Goal: Task Accomplishment & Management: Use online tool/utility

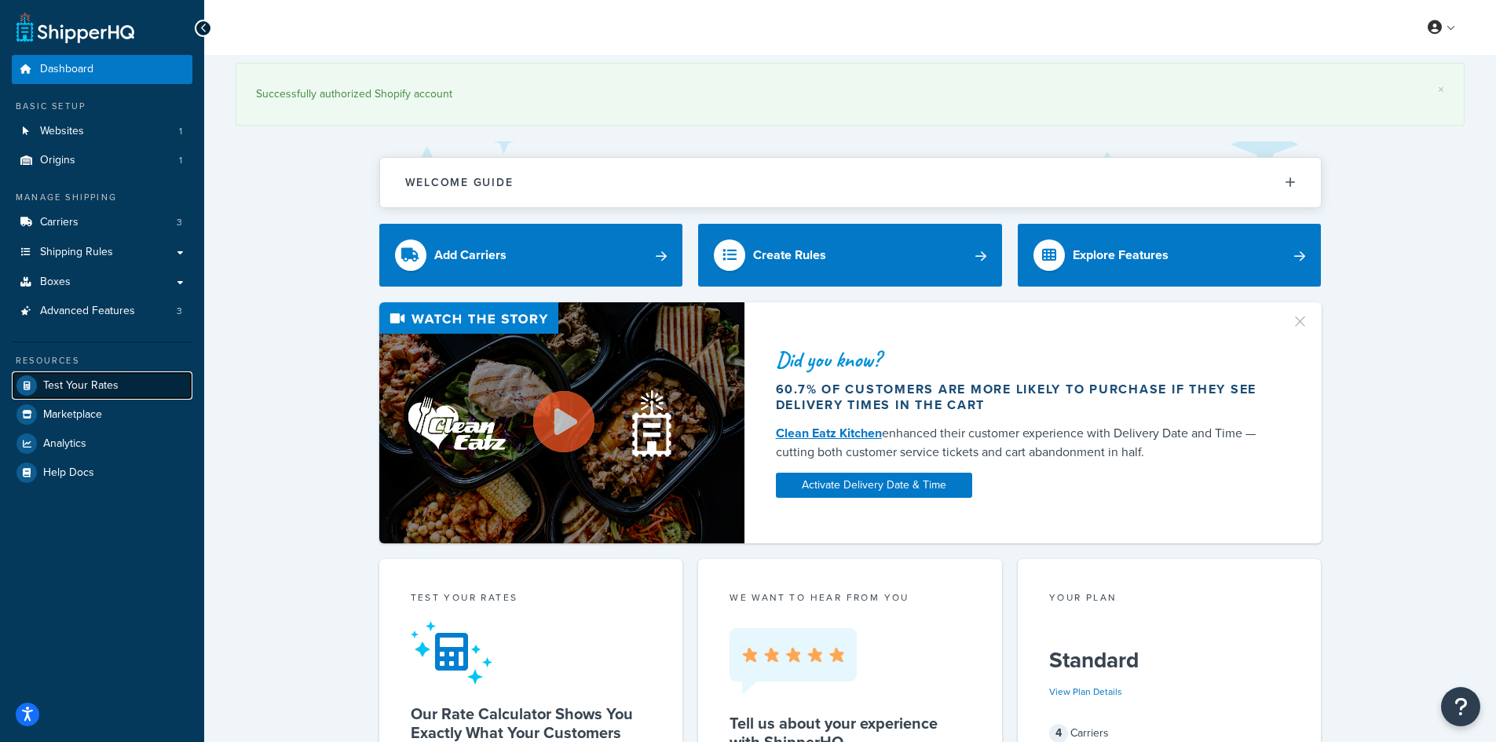
click at [111, 383] on span "Test Your Rates" at bounding box center [80, 385] width 75 height 13
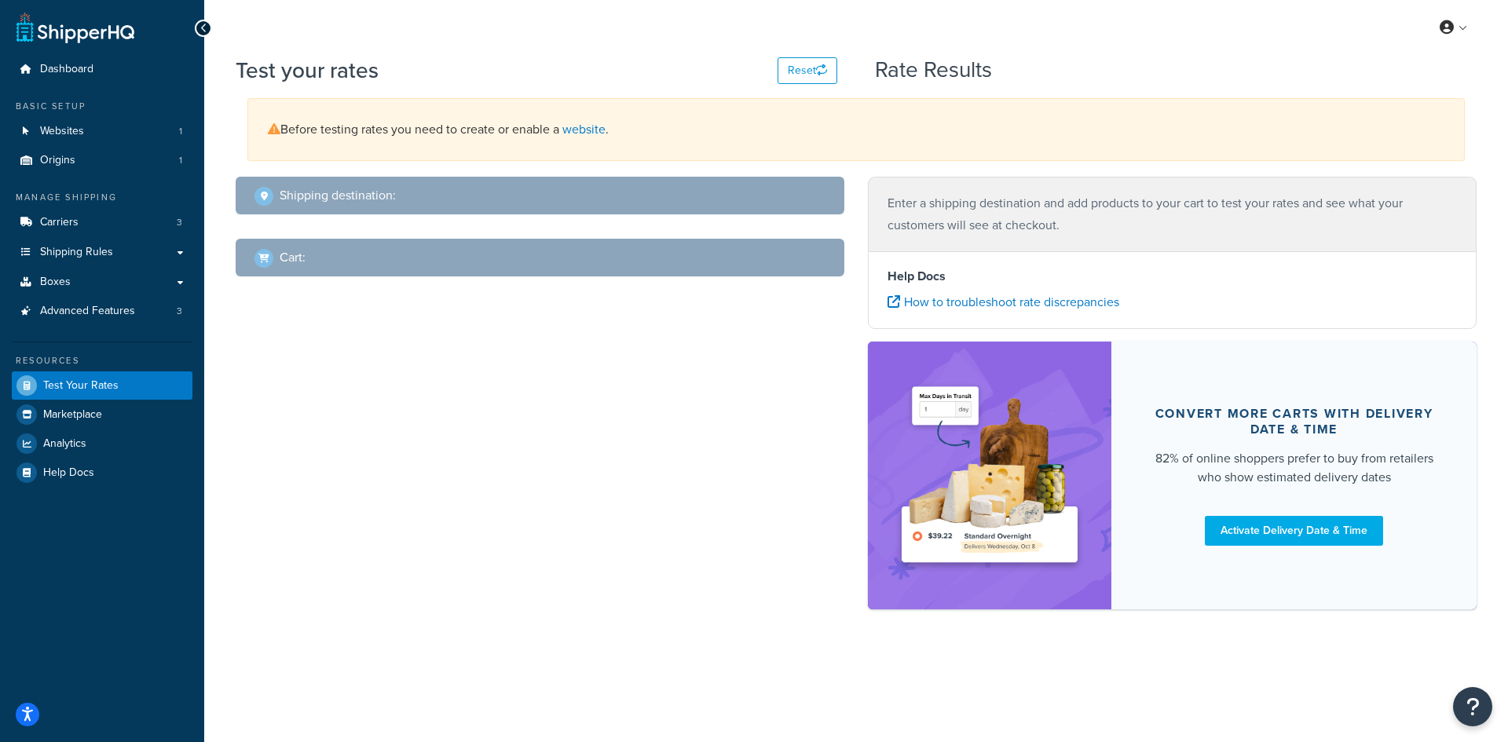
select select "[GEOGRAPHIC_DATA]"
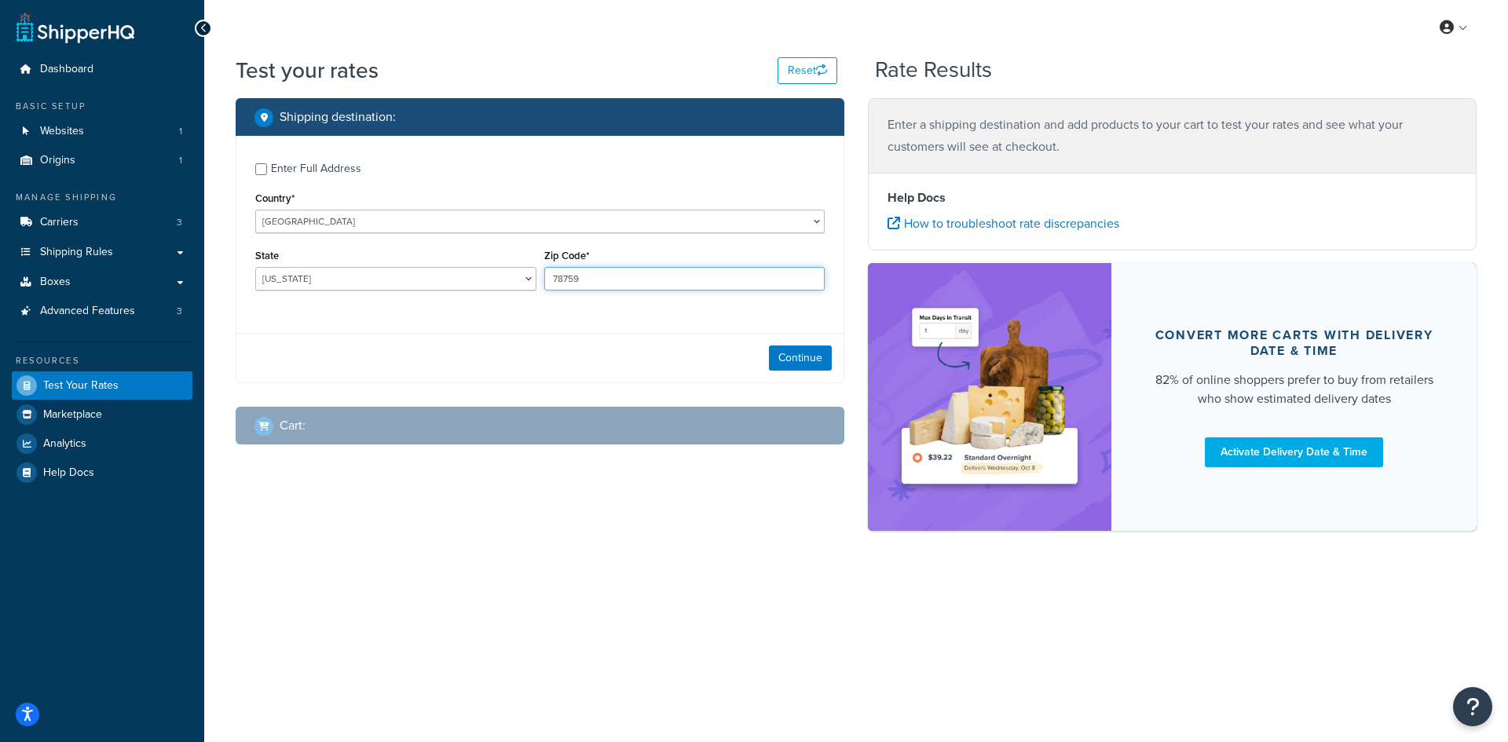
click at [685, 274] on input "78759" at bounding box center [684, 279] width 281 height 24
drag, startPoint x: 685, startPoint y: 274, endPoint x: 604, endPoint y: 276, distance: 80.9
click at [603, 276] on input "78759" at bounding box center [684, 279] width 281 height 24
type input "7"
type input "30747"
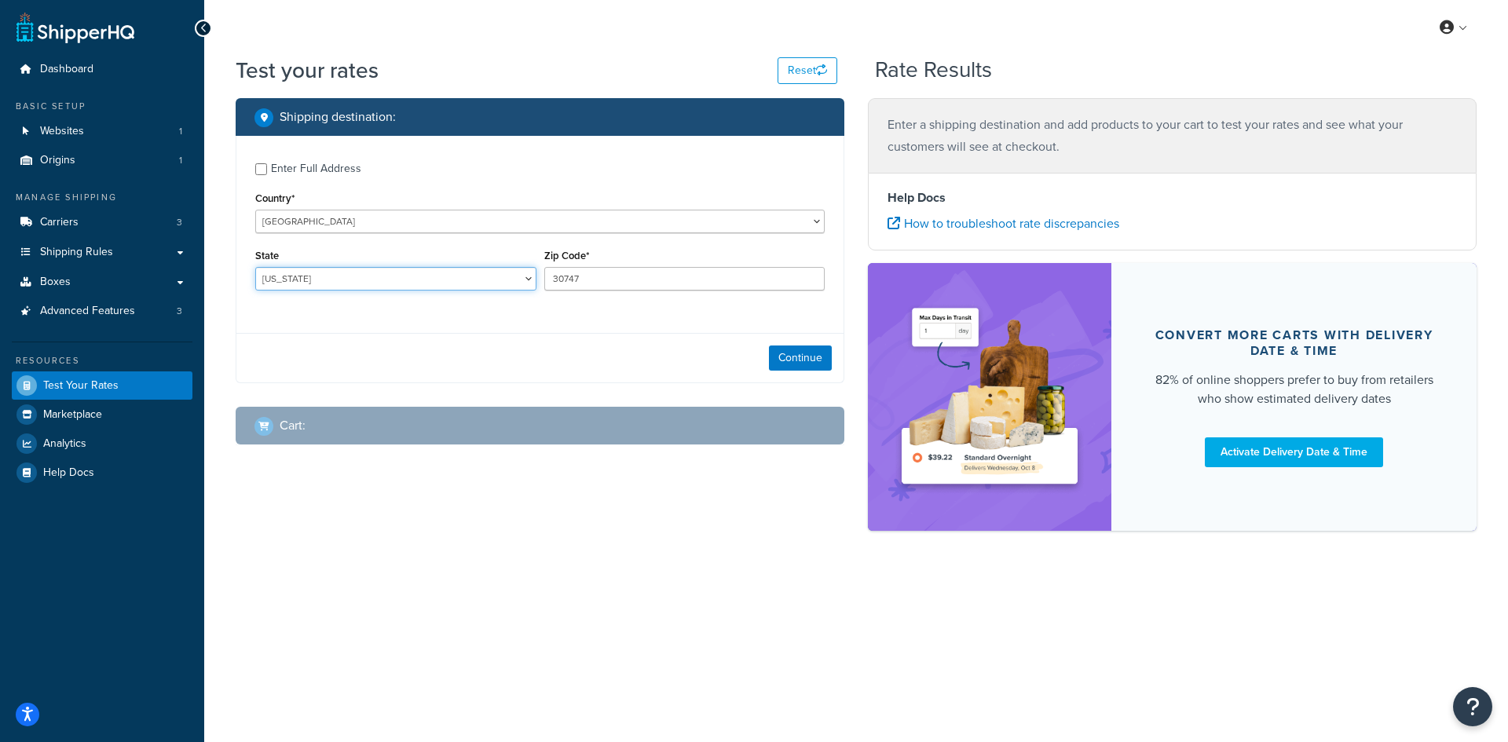
click at [378, 267] on select "[US_STATE] [US_STATE] [US_STATE] [US_STATE] [US_STATE] Armed Forces Americas Ar…" at bounding box center [395, 279] width 281 height 24
select select "GA"
click at [255, 267] on select "[US_STATE] [US_STATE] [US_STATE] [US_STATE] [US_STATE] Armed Forces Americas Ar…" at bounding box center [395, 279] width 281 height 24
click at [791, 363] on button "Continue" at bounding box center [800, 358] width 63 height 25
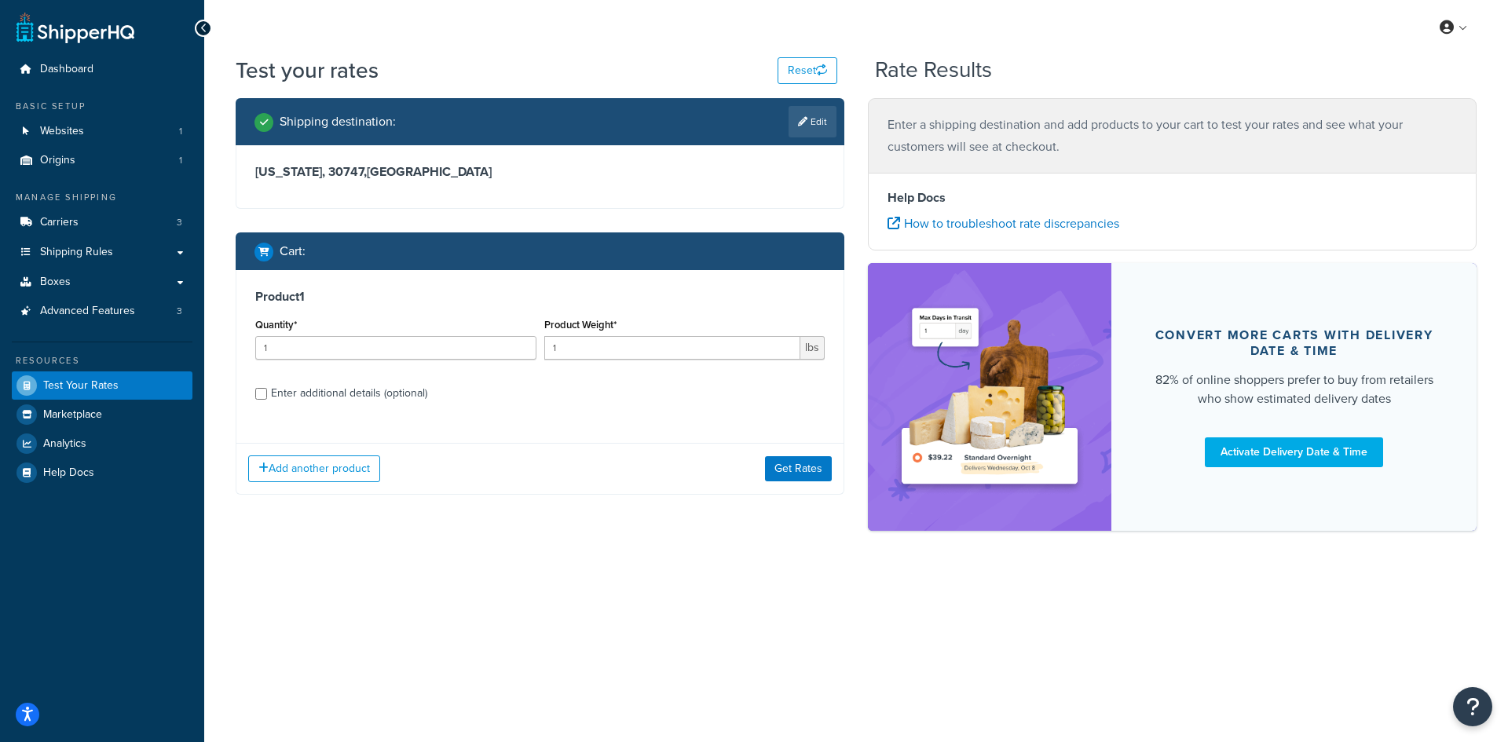
click at [425, 362] on div "Quantity* 1" at bounding box center [395, 342] width 289 height 57
click at [428, 352] on input "1" at bounding box center [395, 348] width 281 height 24
type input "100"
paste input "0.96"
type input "0.96"
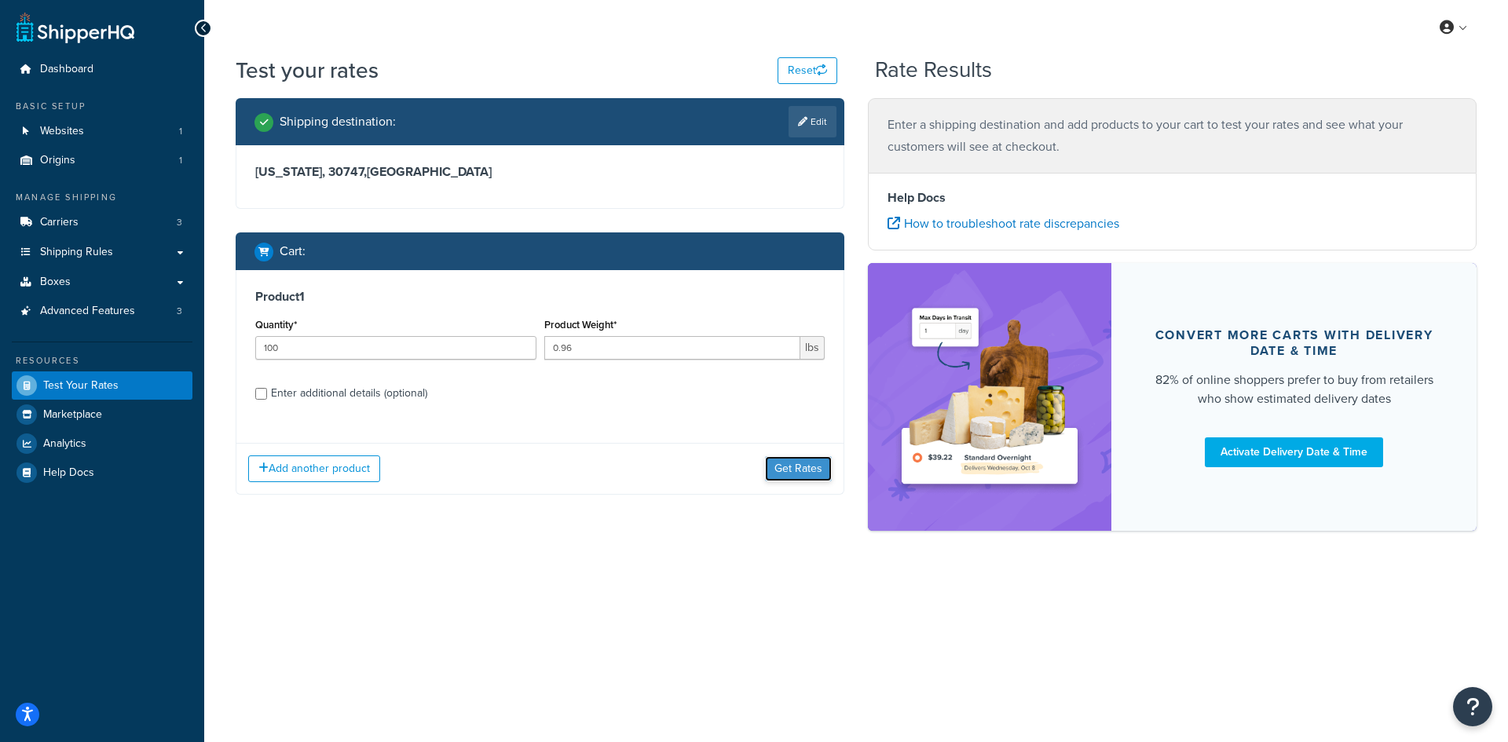
click at [769, 466] on button "Get Rates" at bounding box center [798, 468] width 67 height 25
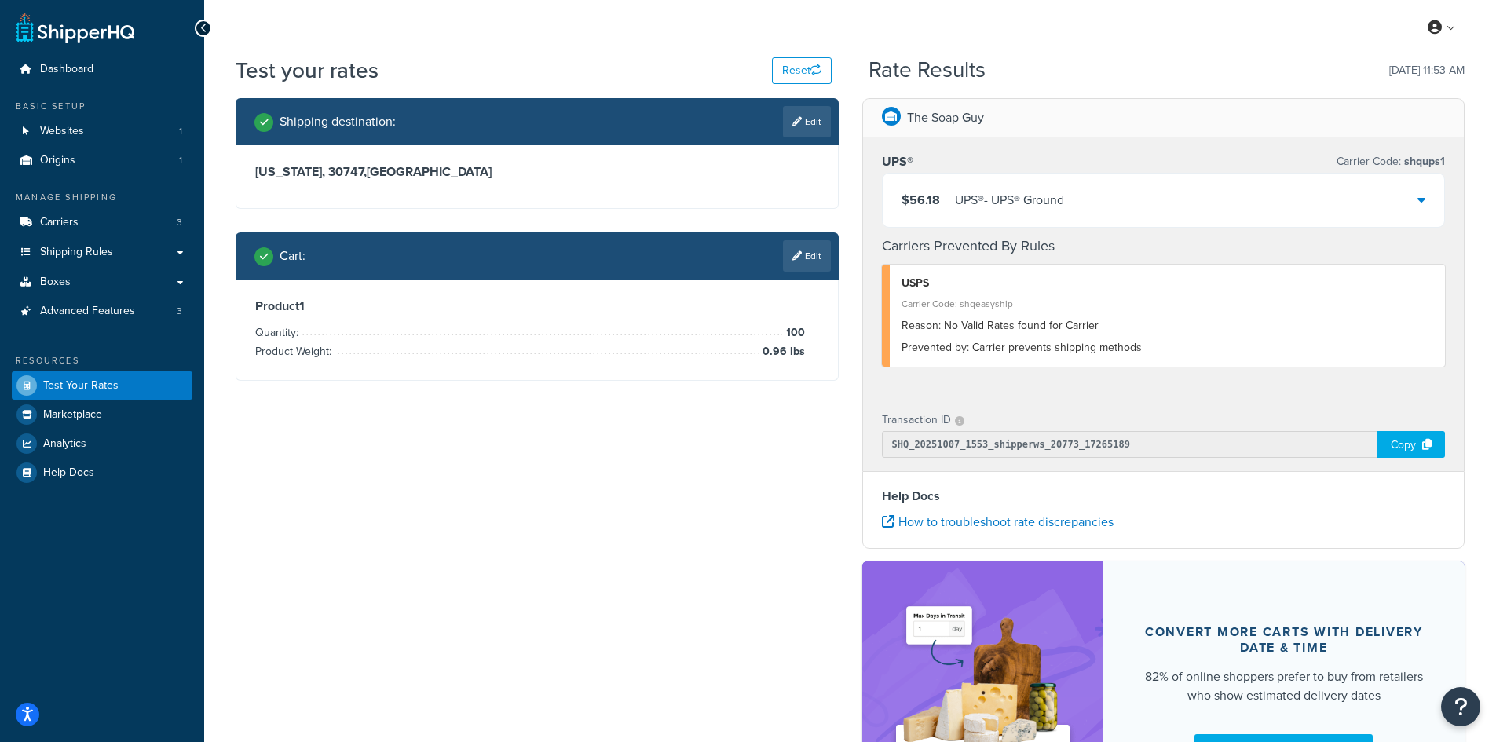
click at [1125, 211] on div "$56.18 UPS® - UPS® Ground" at bounding box center [1164, 200] width 562 height 53
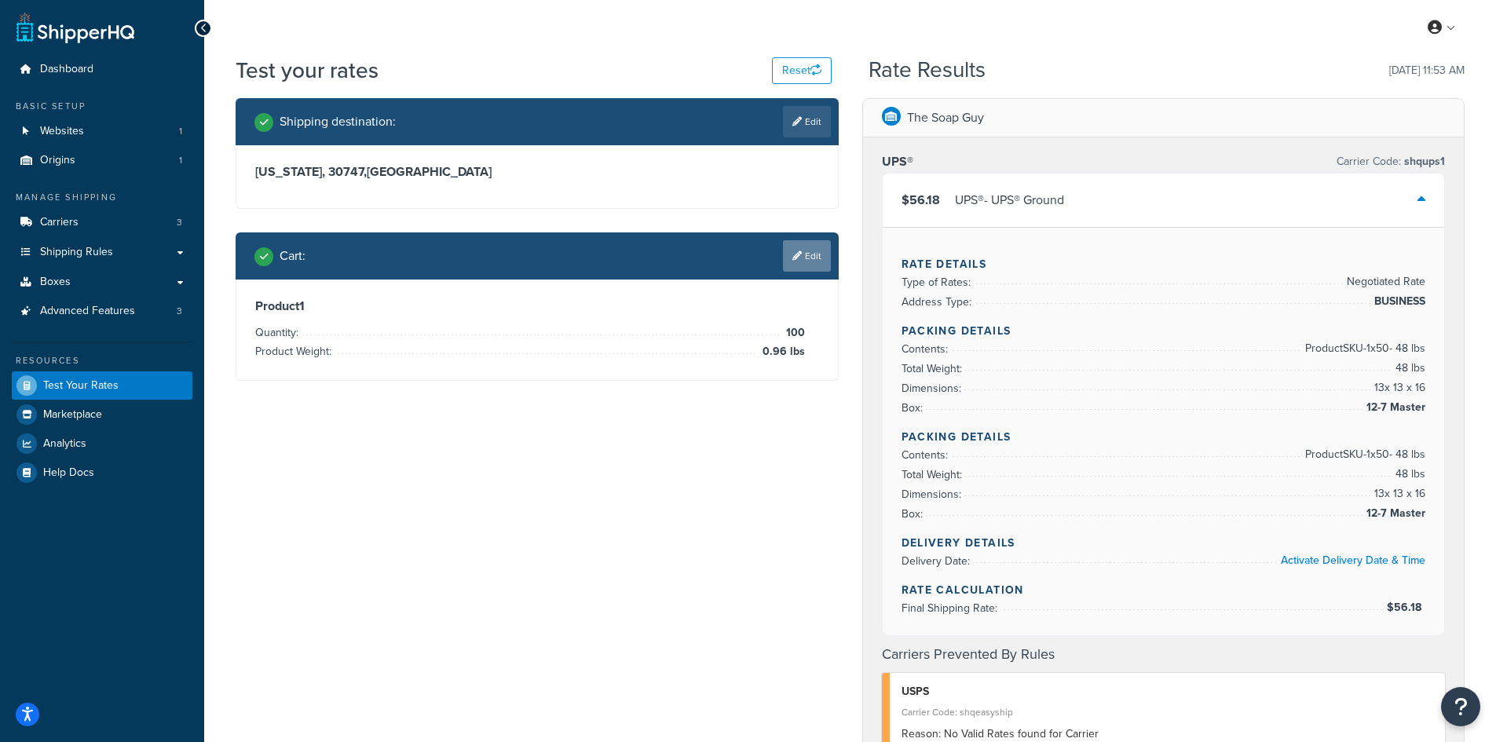
click at [812, 257] on link "Edit" at bounding box center [807, 255] width 48 height 31
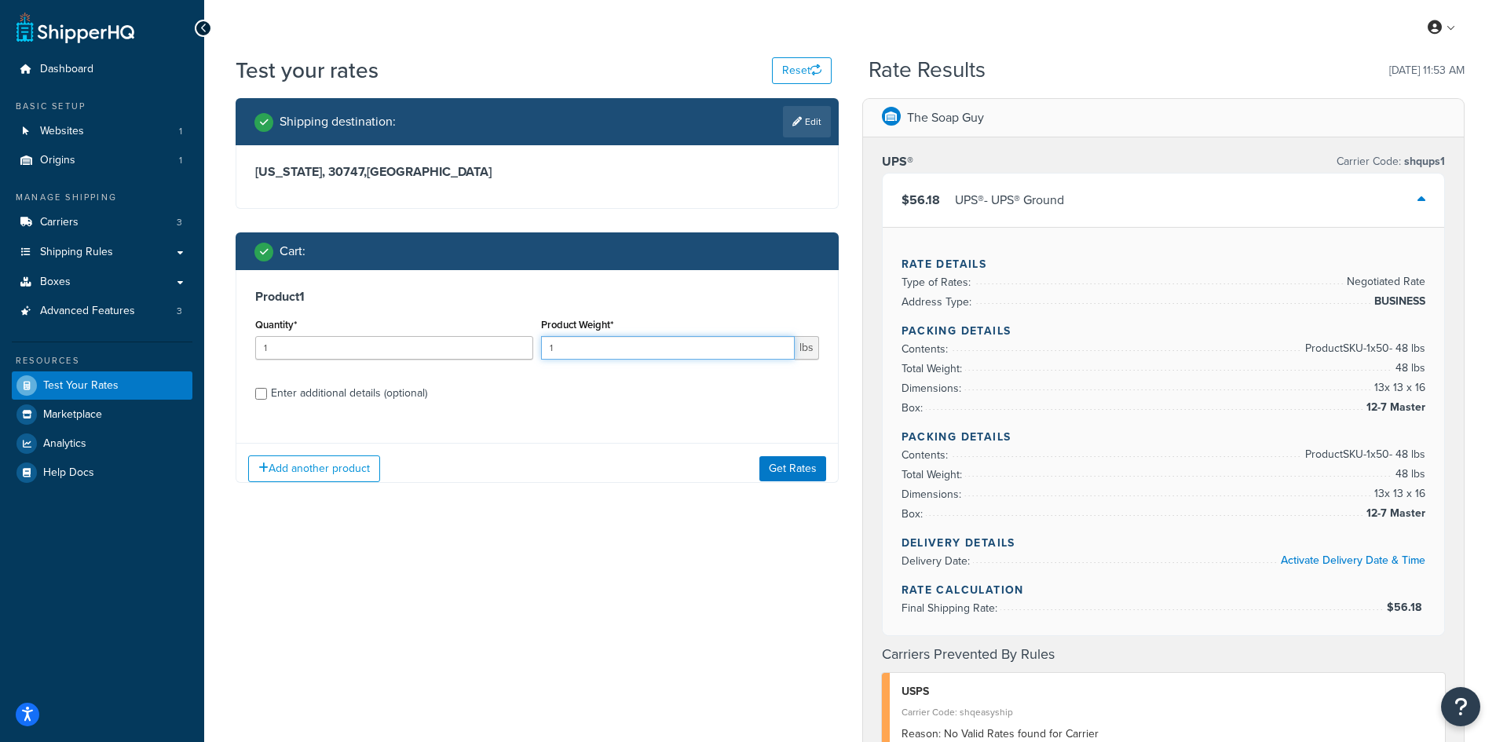
click at [610, 347] on input "1" at bounding box center [668, 348] width 254 height 24
drag, startPoint x: 544, startPoint y: 344, endPoint x: 484, endPoint y: 345, distance: 60.5
click at [484, 345] on div "Quantity* 1 Product Weight* 1 lbs" at bounding box center [537, 342] width 572 height 57
type input "2"
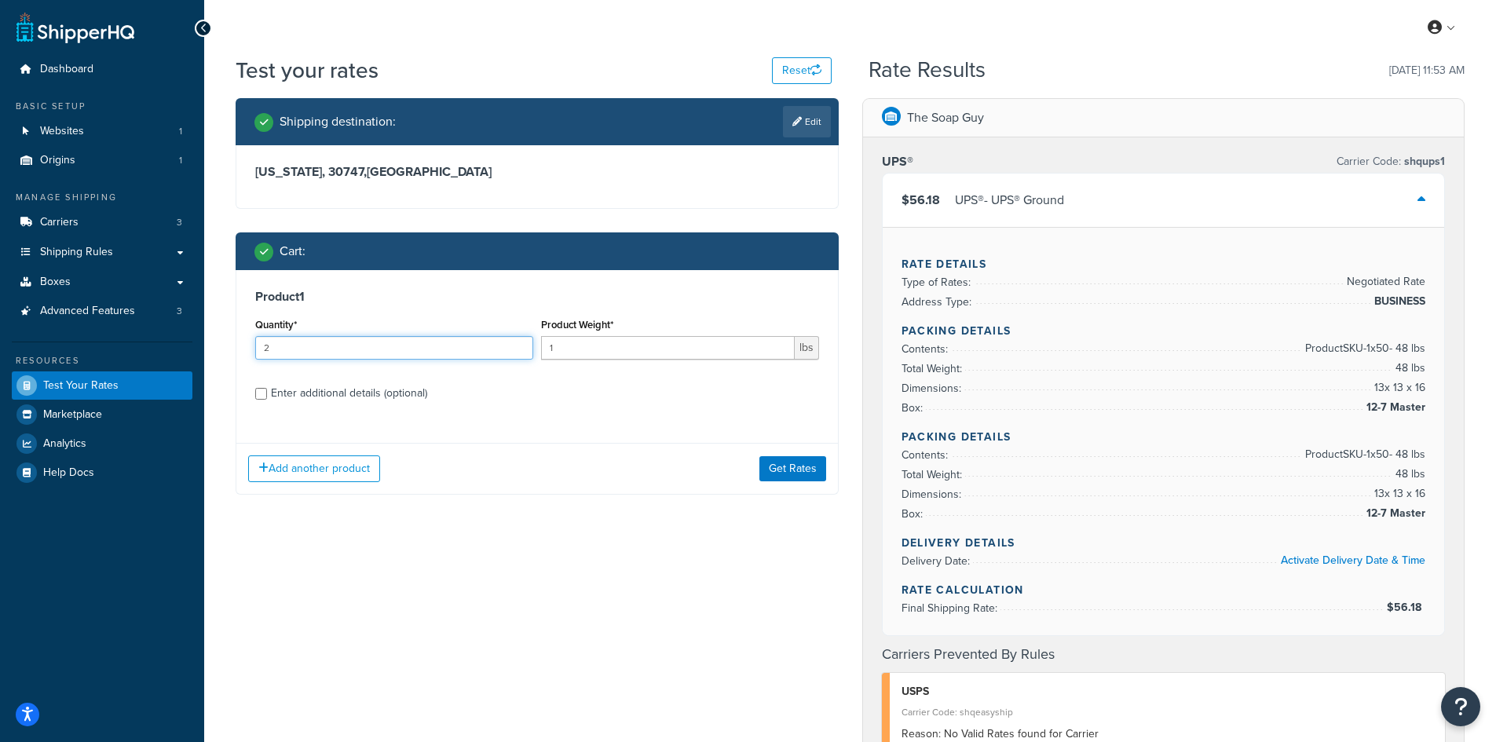
click at [533, 342] on input "2" at bounding box center [394, 348] width 278 height 24
drag, startPoint x: 549, startPoint y: 342, endPoint x: 570, endPoint y: 344, distance: 21.3
click at [569, 343] on input "1" at bounding box center [668, 348] width 254 height 24
paste input "0.72"
type input "0.72"
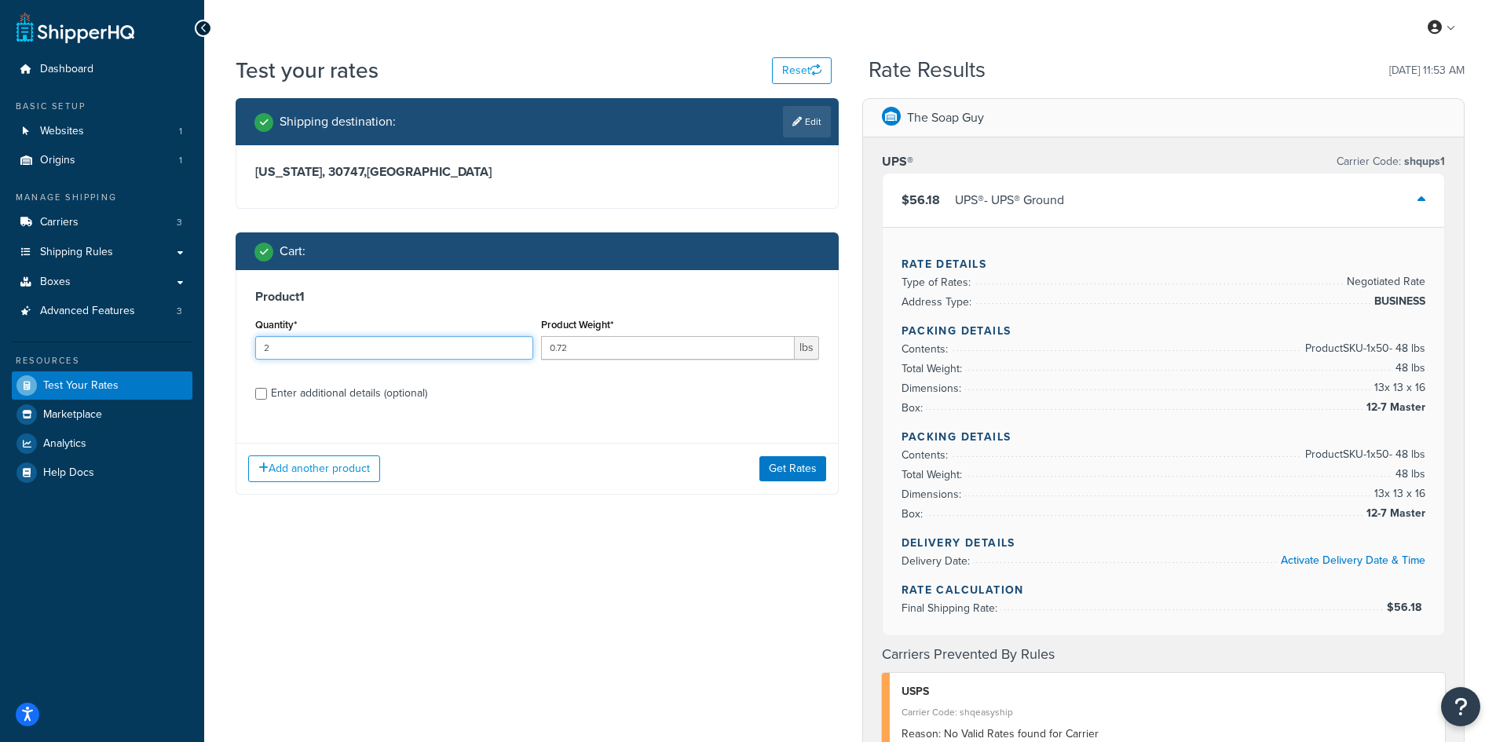
click at [426, 347] on input "2" at bounding box center [394, 348] width 278 height 24
type input "100"
click at [788, 113] on link "Edit" at bounding box center [807, 121] width 48 height 31
select select "GA"
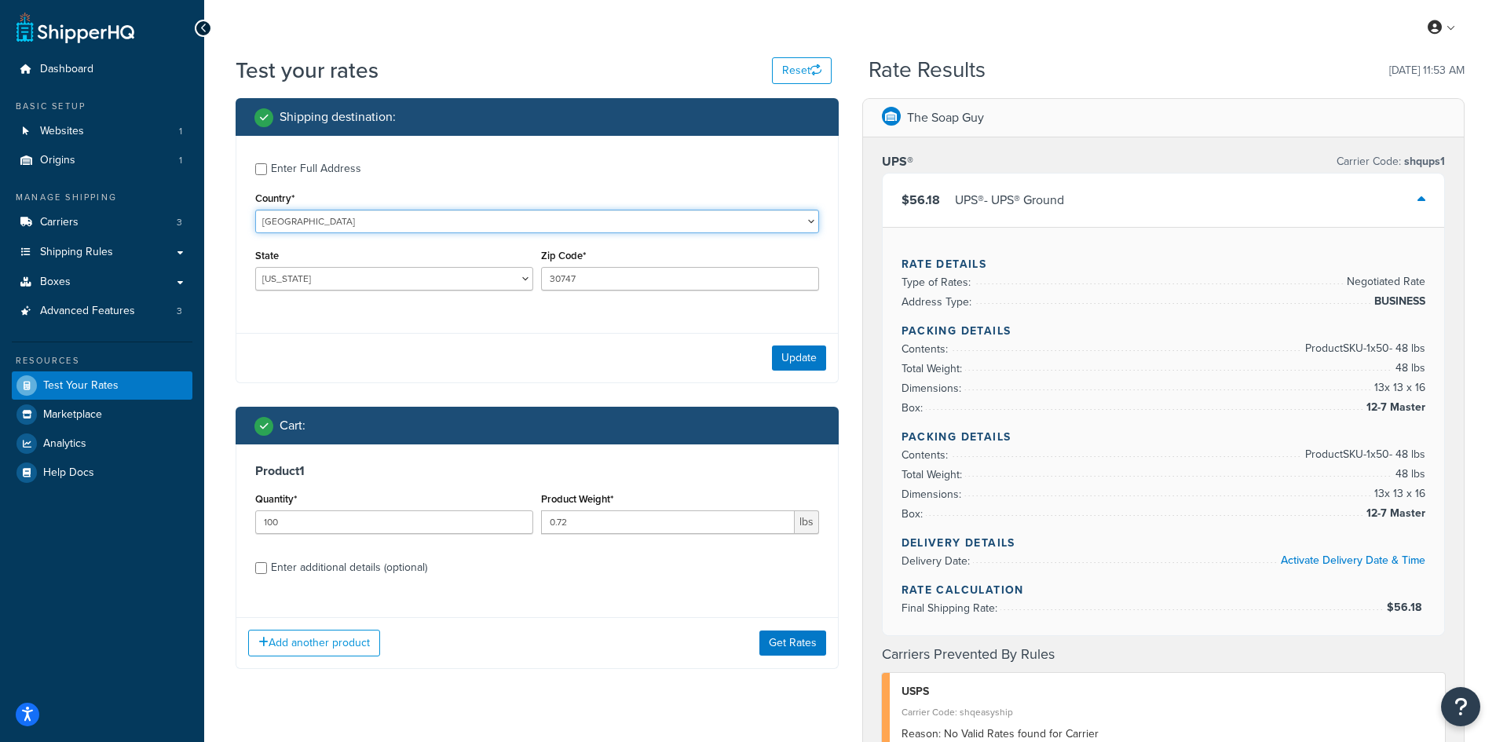
click at [316, 225] on select "[GEOGRAPHIC_DATA] [GEOGRAPHIC_DATA] [GEOGRAPHIC_DATA] [GEOGRAPHIC_DATA] [GEOGRA…" at bounding box center [537, 222] width 564 height 24
select select "CA"
click at [255, 210] on select "[GEOGRAPHIC_DATA] [GEOGRAPHIC_DATA] [GEOGRAPHIC_DATA] [GEOGRAPHIC_DATA] [GEOGRA…" at bounding box center [537, 222] width 564 height 24
click at [280, 285] on select "[GEOGRAPHIC_DATA] [GEOGRAPHIC_DATA] [GEOGRAPHIC_DATA] [GEOGRAPHIC_DATA] [GEOGRA…" at bounding box center [394, 279] width 278 height 24
select select "ON"
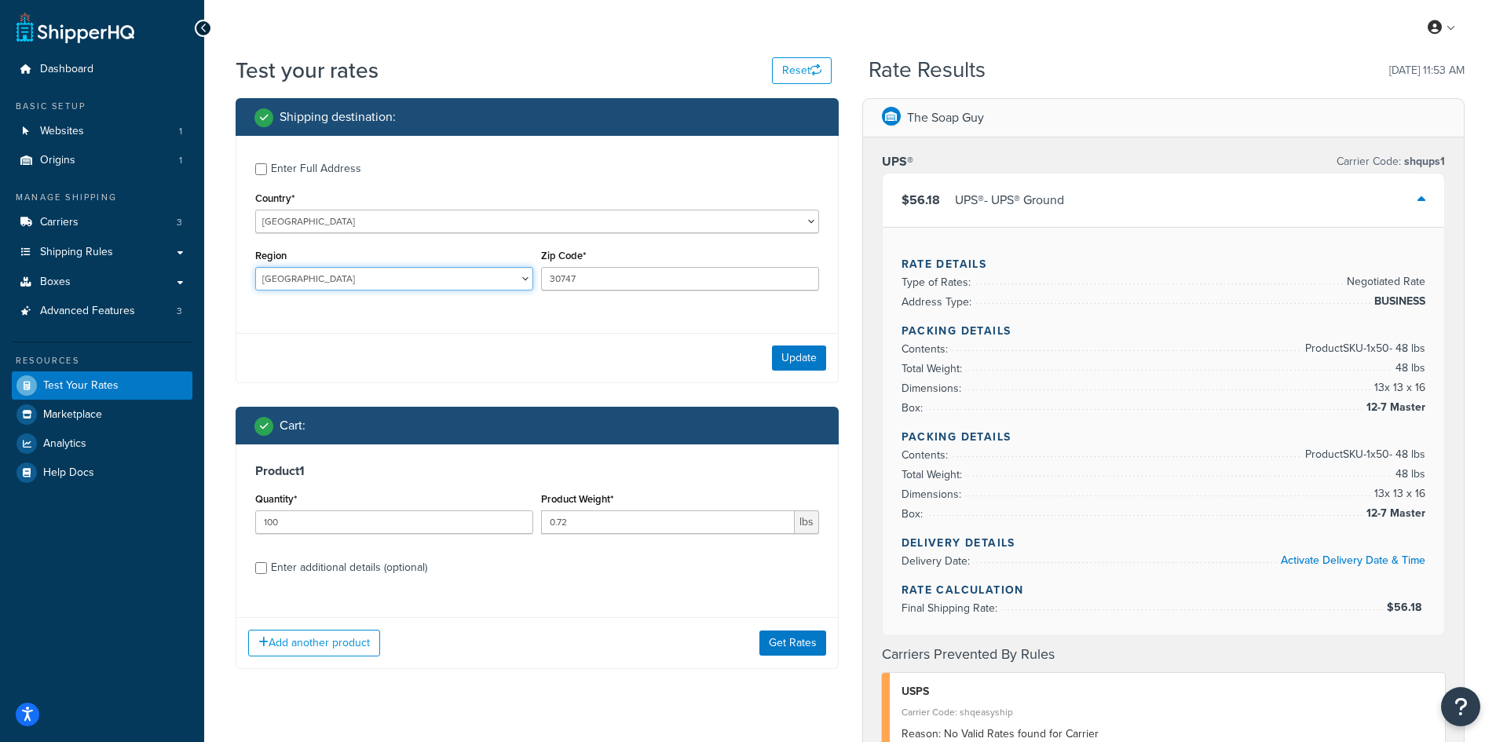
click at [255, 267] on select "[GEOGRAPHIC_DATA] [GEOGRAPHIC_DATA] [GEOGRAPHIC_DATA] [GEOGRAPHIC_DATA] [GEOGRA…" at bounding box center [394, 279] width 278 height 24
click at [637, 288] on input "30747" at bounding box center [680, 279] width 278 height 24
click at [592, 280] on input "30747" at bounding box center [680, 279] width 278 height 24
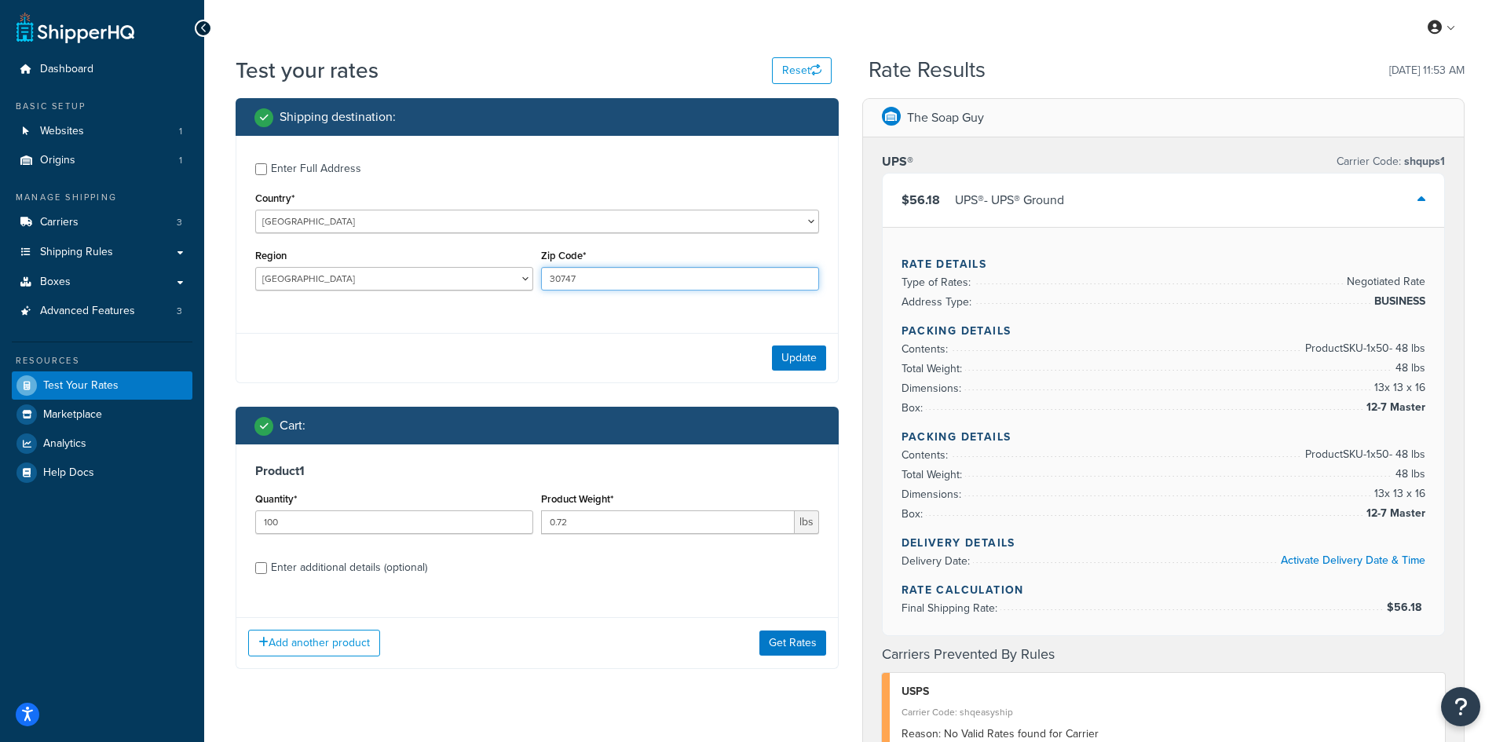
click at [592, 280] on input "30747" at bounding box center [680, 279] width 278 height 24
paste input "N8N1C1"
type input "N8N1C1"
click at [818, 360] on button "Update" at bounding box center [799, 358] width 54 height 25
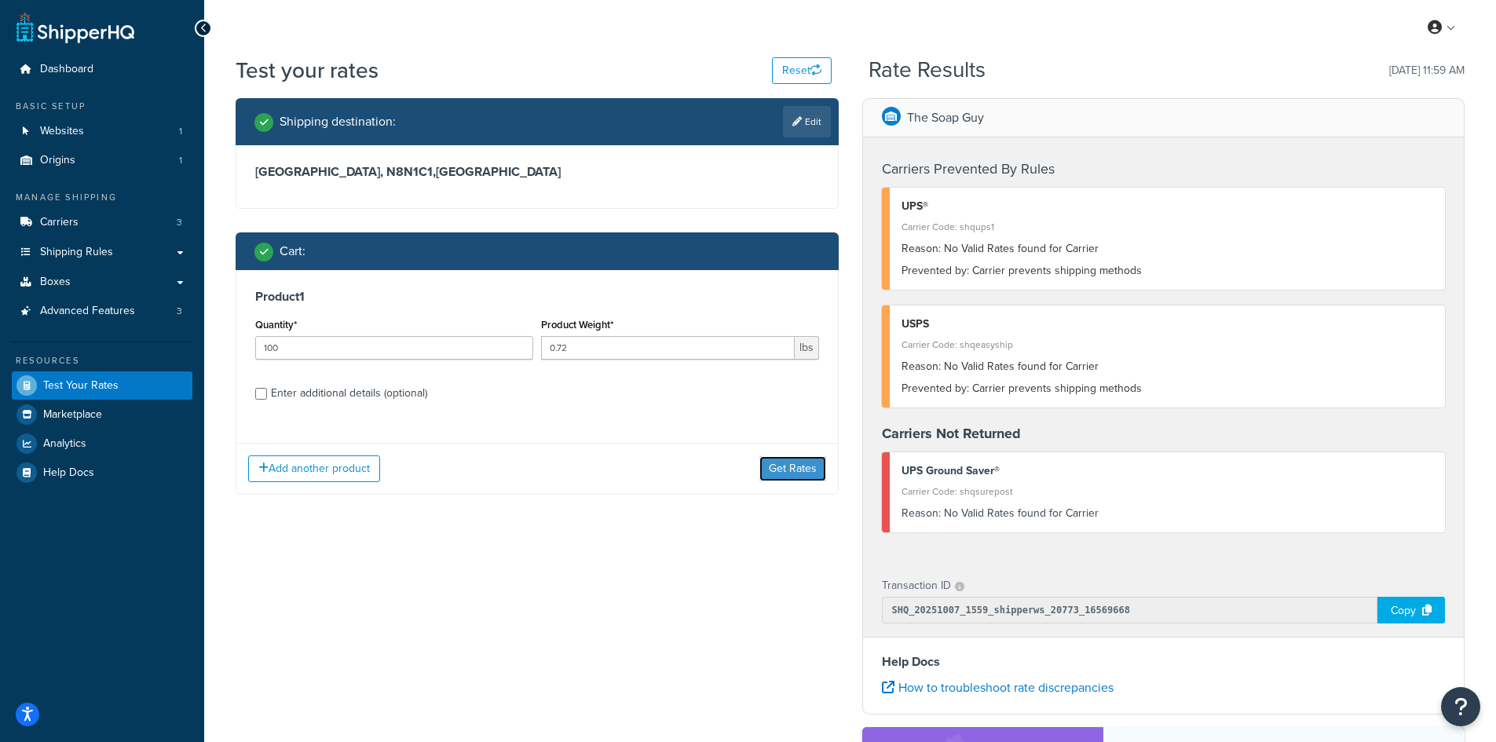
click at [780, 470] on button "Get Rates" at bounding box center [792, 468] width 67 height 25
